Goal: Task Accomplishment & Management: Use online tool/utility

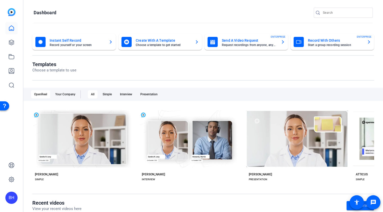
click at [318, 42] on mat-card-title "Record With Others" at bounding box center [335, 40] width 55 height 6
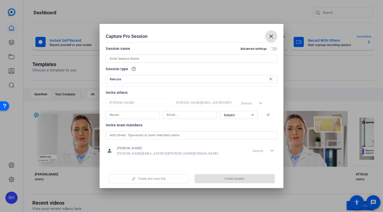
click at [133, 58] on input at bounding box center [191, 59] width 163 height 6
paste input "Forensics [DATE] video: E-commerce fraud"
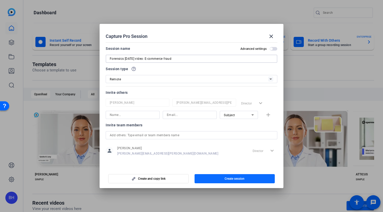
type input "Forensics [DATE] video: E-commerce fraud"
click at [243, 179] on span "Create session" at bounding box center [235, 179] width 20 height 4
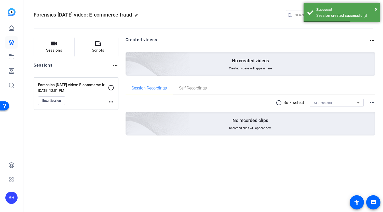
click at [110, 101] on mat-icon "more_horiz" at bounding box center [111, 102] width 6 height 6
click at [116, 108] on span "Edit Session" at bounding box center [123, 109] width 23 height 6
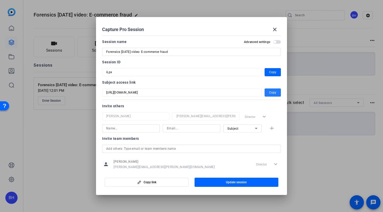
click at [270, 93] on span "Copy" at bounding box center [272, 93] width 7 height 6
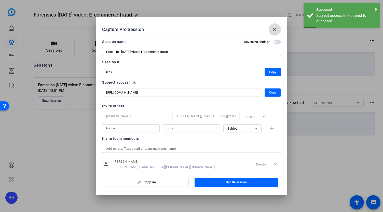
click at [275, 30] on mat-icon "close" at bounding box center [275, 29] width 6 height 6
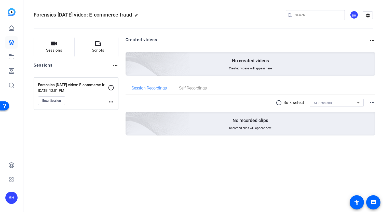
click at [97, 135] on div "Sessions Scripts Sessions more_horiz Forensics [DATE] video: E-commerce fraud […" at bounding box center [76, 94] width 85 height 115
